Goal: Task Accomplishment & Management: Manage account settings

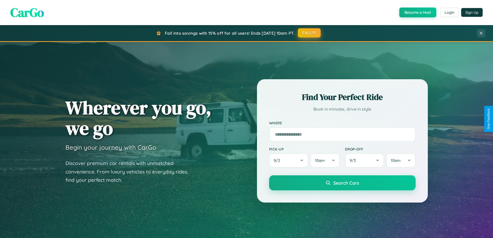
click at [310, 33] on button "FALL15" at bounding box center [309, 32] width 23 height 9
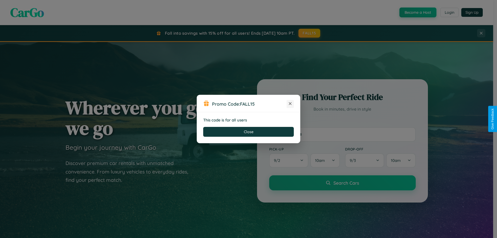
click at [290, 104] on icon at bounding box center [290, 103] width 5 height 5
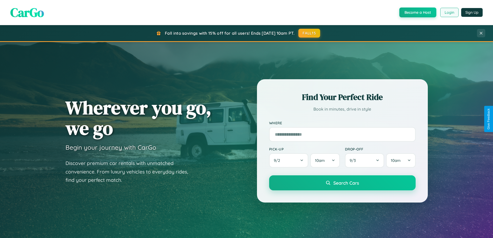
click at [449, 12] on button "Login" at bounding box center [450, 12] width 18 height 9
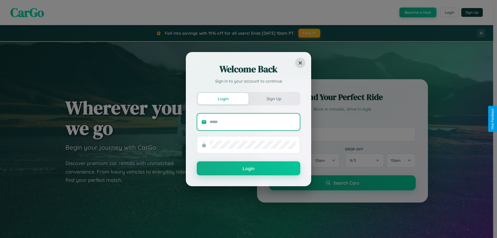
click at [253, 122] on input "text" at bounding box center [253, 122] width 86 height 8
type input "**********"
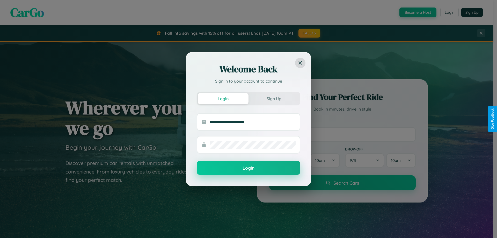
click at [249, 168] on button "Login" at bounding box center [249, 168] width 104 height 14
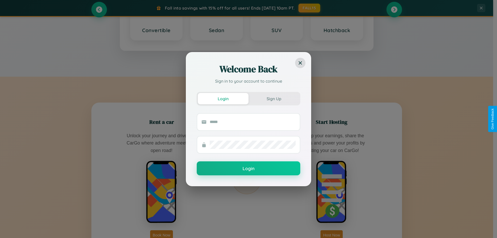
scroll to position [15, 0]
